Goal: Find specific page/section: Find specific page/section

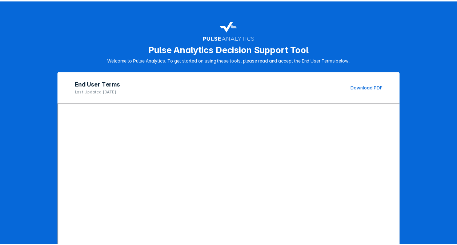
scroll to position [100, 0]
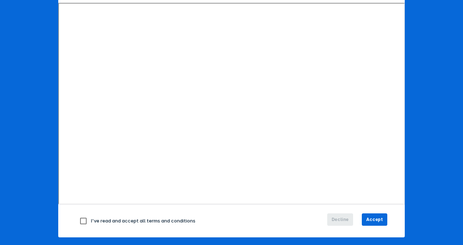
click at [82, 220] on input "checkbox" at bounding box center [83, 221] width 15 height 15
checkbox input "true"
click at [371, 219] on span "Accept" at bounding box center [374, 219] width 17 height 7
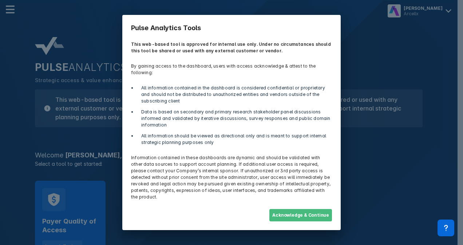
click at [304, 214] on button "Acknowledge & Continue" at bounding box center [300, 215] width 63 height 12
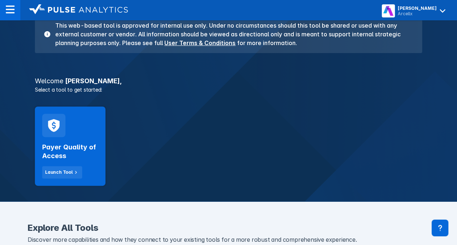
scroll to position [89, 0]
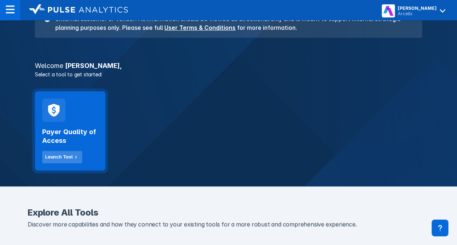
click at [54, 161] on button "Launch Tool" at bounding box center [62, 157] width 40 height 12
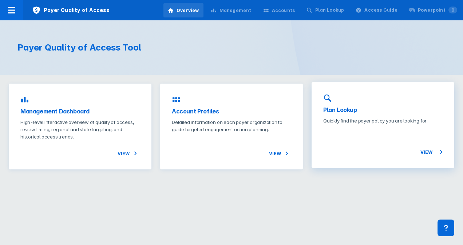
click at [330, 98] on icon at bounding box center [327, 98] width 9 height 9
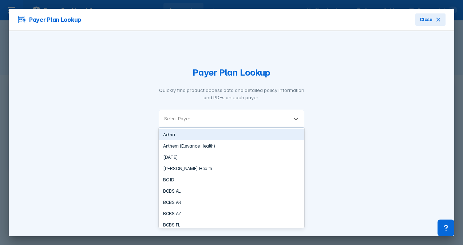
click at [219, 121] on div at bounding box center [236, 118] width 91 height 7
click at [210, 133] on div "Aetna" at bounding box center [232, 134] width 146 height 11
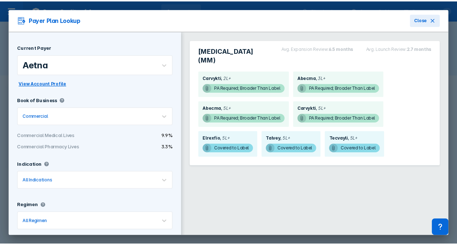
scroll to position [9, 0]
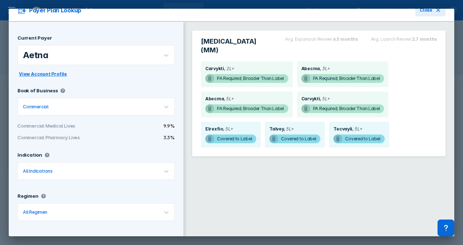
click at [48, 75] on span "View Account Profile" at bounding box center [43, 74] width 48 height 7
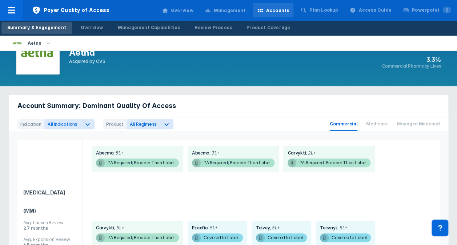
scroll to position [30, 0]
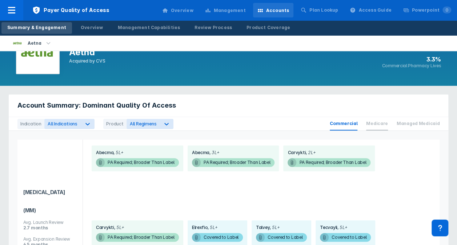
click at [386, 125] on span "Medicare" at bounding box center [377, 123] width 22 height 13
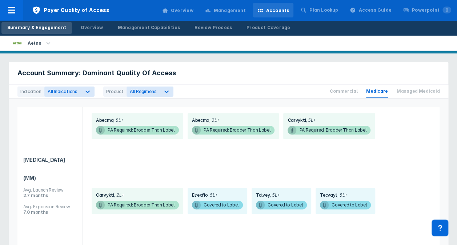
scroll to position [63, 0]
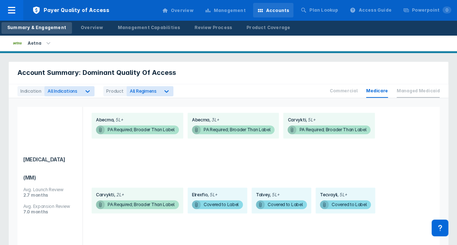
click at [409, 89] on span "Managed Medicaid" at bounding box center [418, 90] width 43 height 13
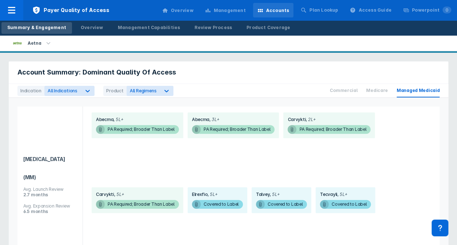
scroll to position [56, 0]
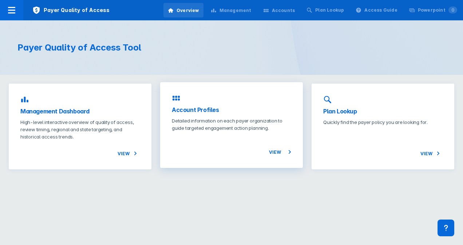
click at [202, 108] on h3 "Account Profiles" at bounding box center [231, 109] width 119 height 9
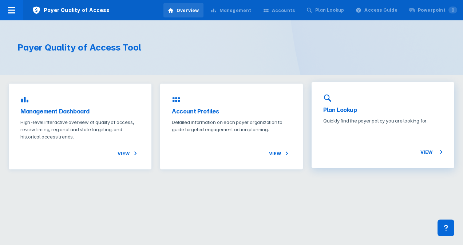
click at [336, 99] on div "Plan Lookup Quickly find the payer policy you are looking for. View" at bounding box center [382, 125] width 143 height 86
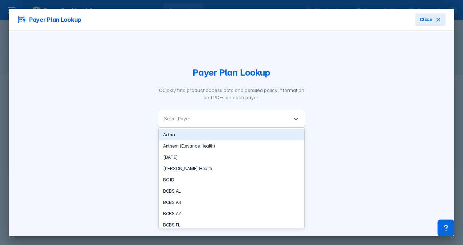
click at [227, 116] on div at bounding box center [236, 118] width 91 height 7
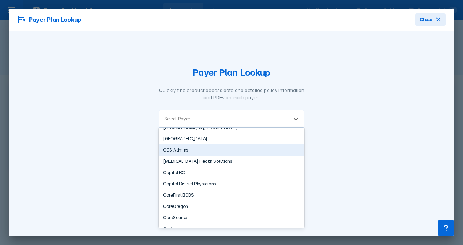
scroll to position [298, 0]
